Goal: Task Accomplishment & Management: Use online tool/utility

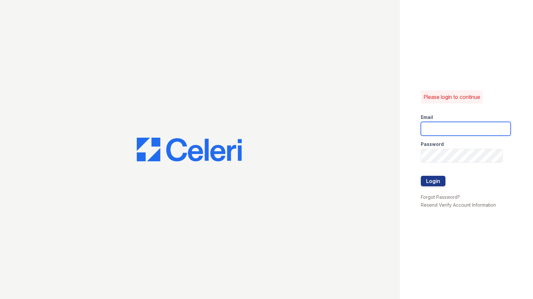
click at [454, 128] on input "email" at bounding box center [466, 129] width 90 height 14
type input "[EMAIL_ADDRESS][DOMAIN_NAME]"
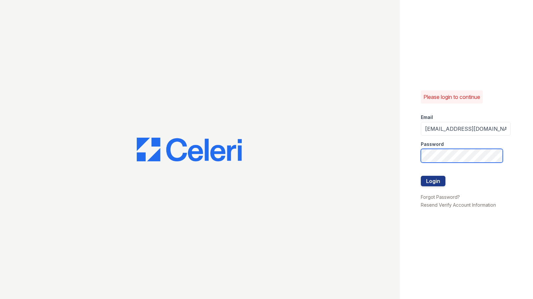
click at [421, 176] on button "Login" at bounding box center [433, 181] width 25 height 11
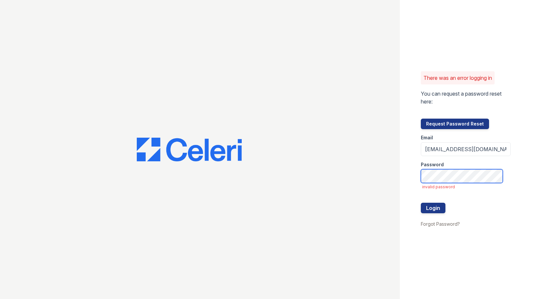
click at [421, 203] on button "Login" at bounding box center [433, 208] width 25 height 11
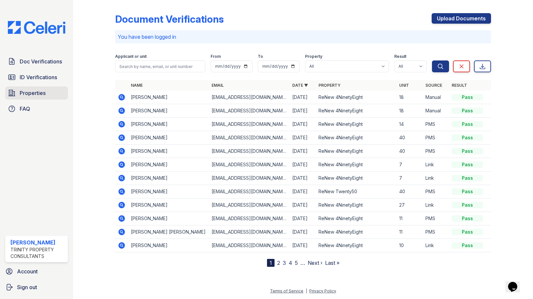
click at [45, 95] on span "Properties" at bounding box center [33, 93] width 26 height 8
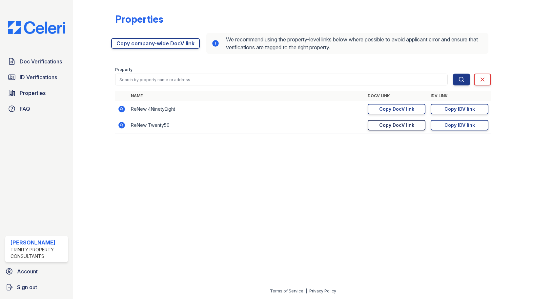
click at [408, 126] on div "Copy DocV link" at bounding box center [396, 125] width 35 height 7
